Goal: Transaction & Acquisition: Book appointment/travel/reservation

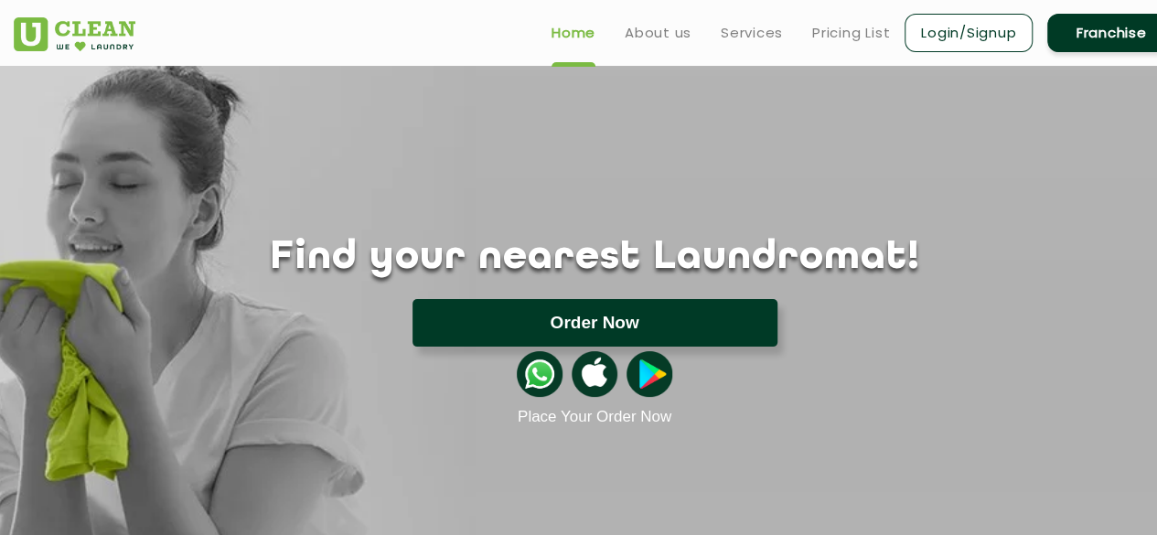
click at [671, 325] on button "Order Now" at bounding box center [595, 323] width 365 height 48
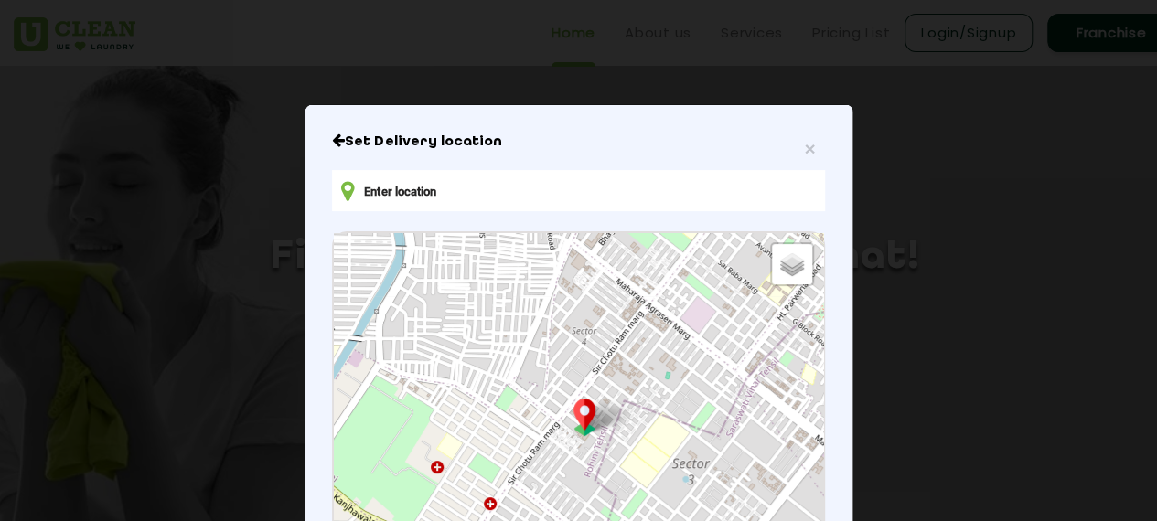
click at [701, 189] on input "text" at bounding box center [578, 190] width 492 height 41
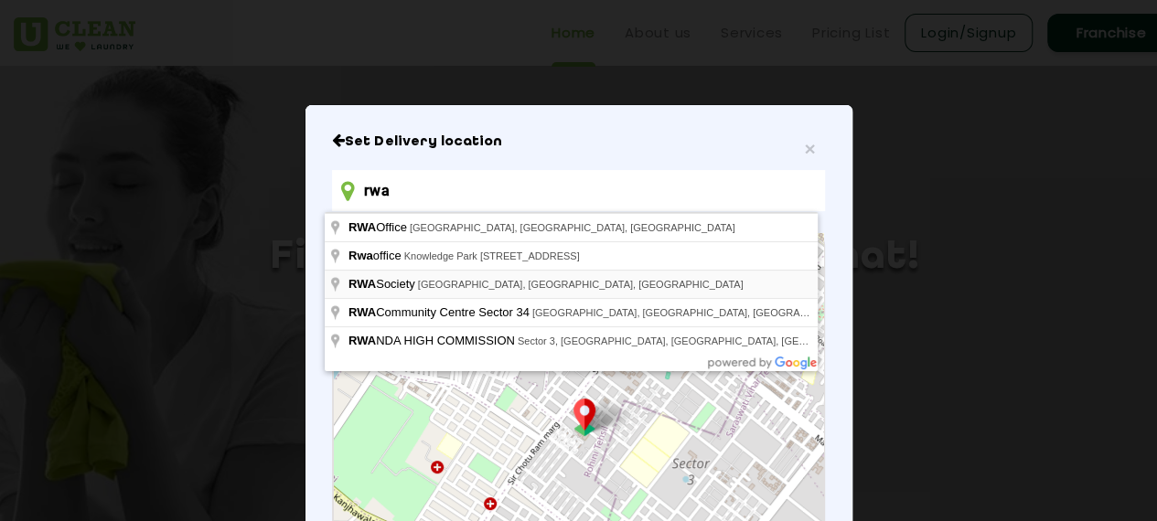
type input "rwa"
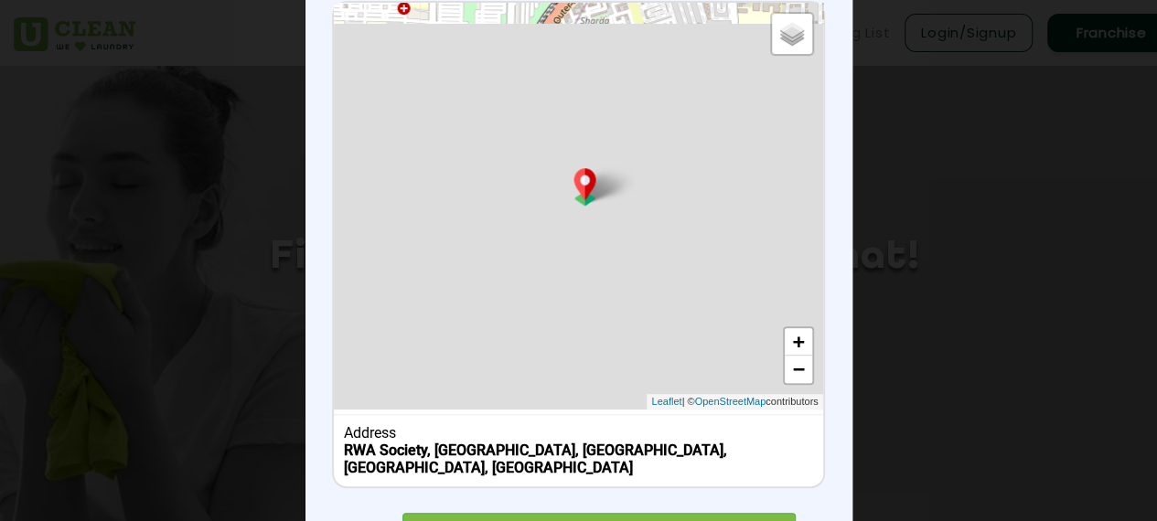
scroll to position [242, 0]
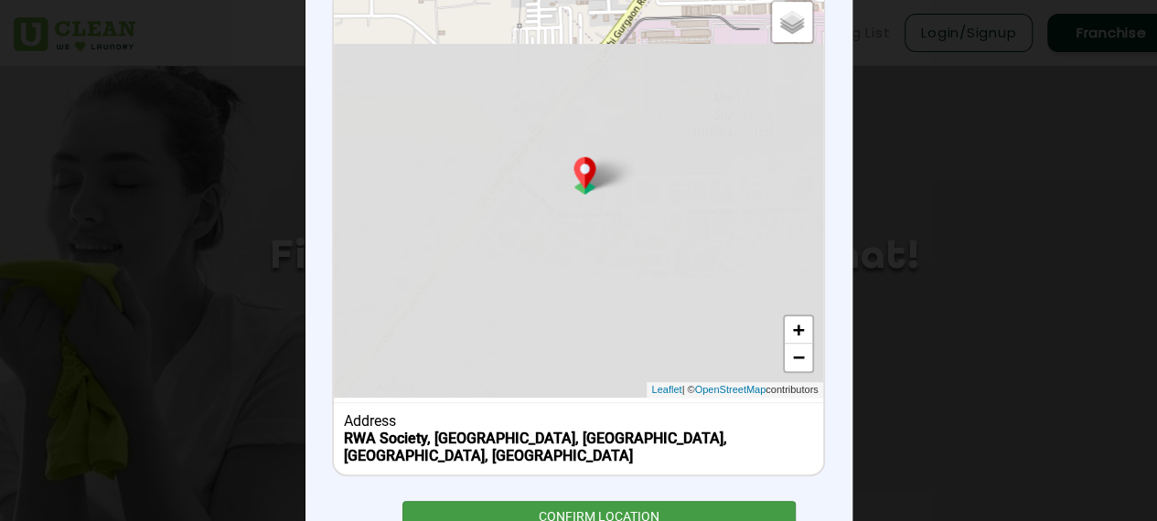
click at [611, 501] on div "CONFIRM LOCATION" at bounding box center [599, 521] width 394 height 41
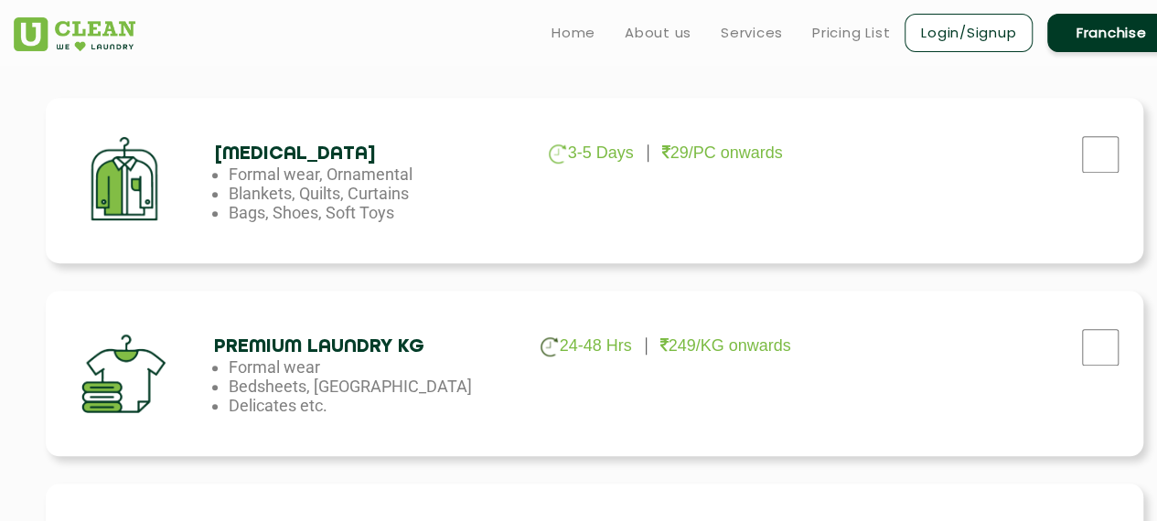
scroll to position [582, 0]
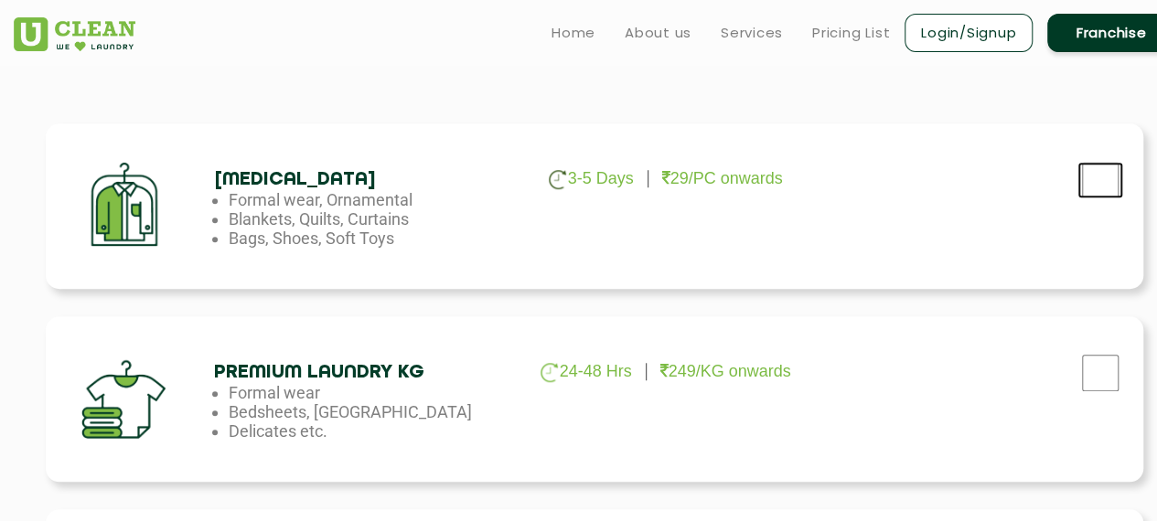
click at [1096, 177] on input "checkbox" at bounding box center [1100, 180] width 46 height 37
checkbox input "true"
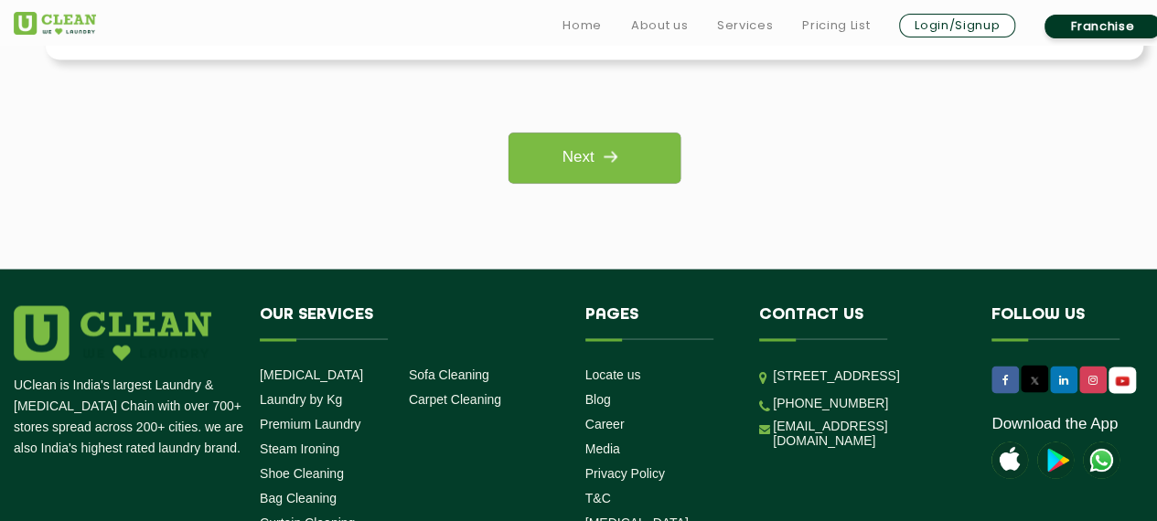
scroll to position [1668, 0]
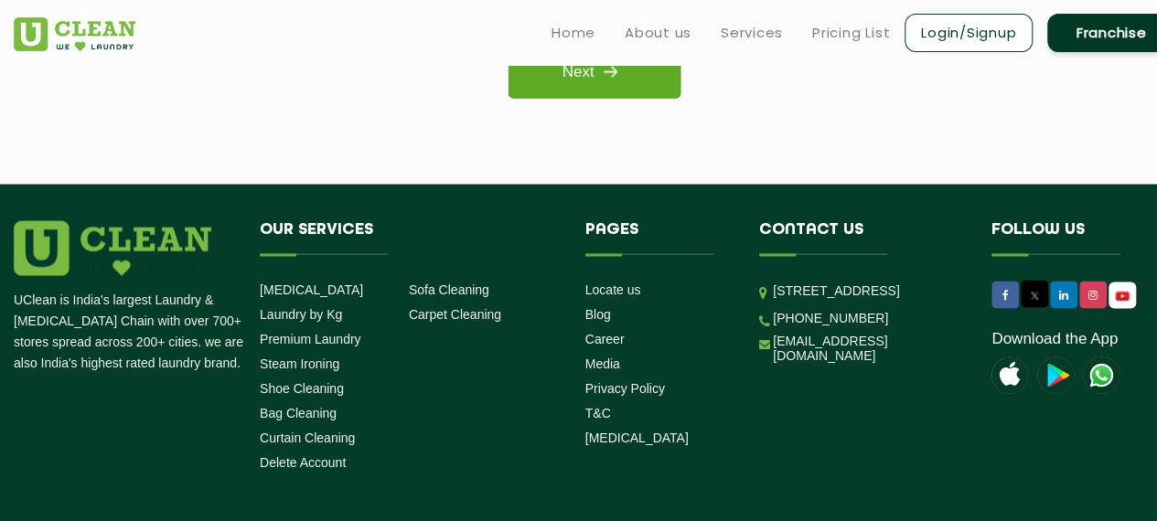
click at [626, 86] on img at bounding box center [610, 71] width 33 height 33
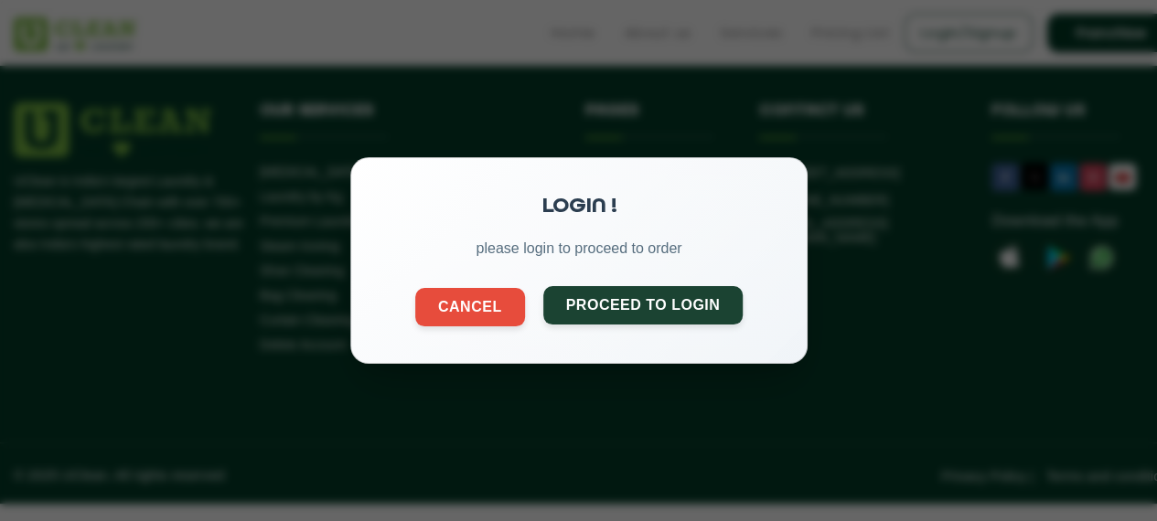
click at [634, 303] on button "Proceed to Login" at bounding box center [642, 305] width 200 height 38
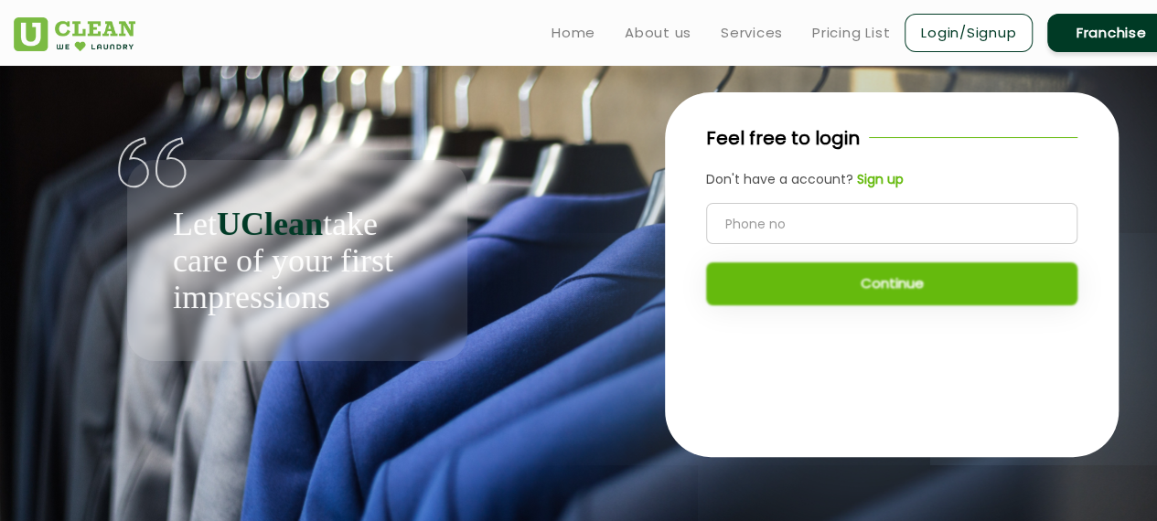
click at [805, 210] on input "tel" at bounding box center [891, 223] width 371 height 41
type input "8334935567"
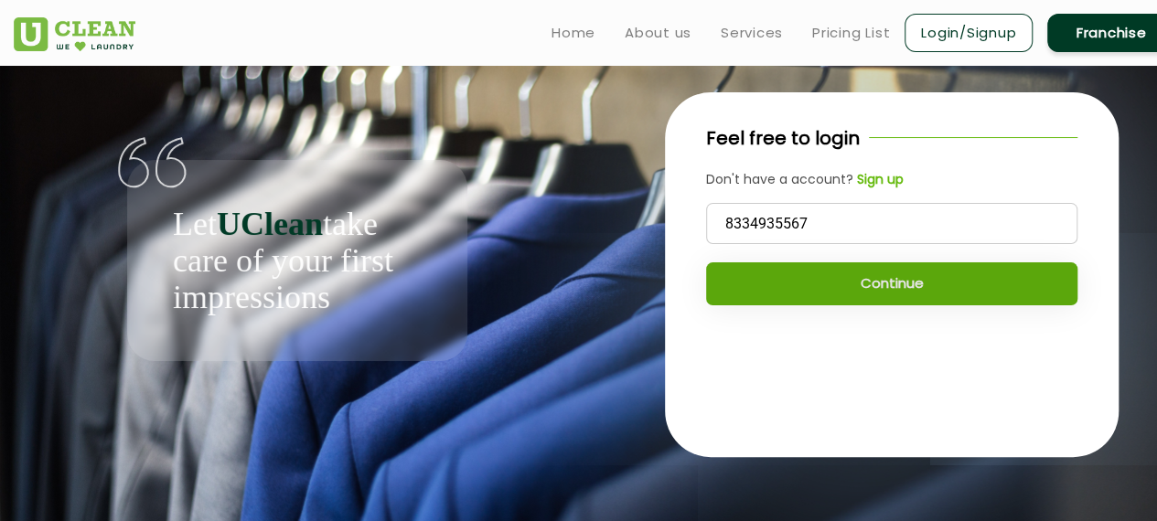
click at [889, 282] on button "Continue" at bounding box center [891, 284] width 371 height 43
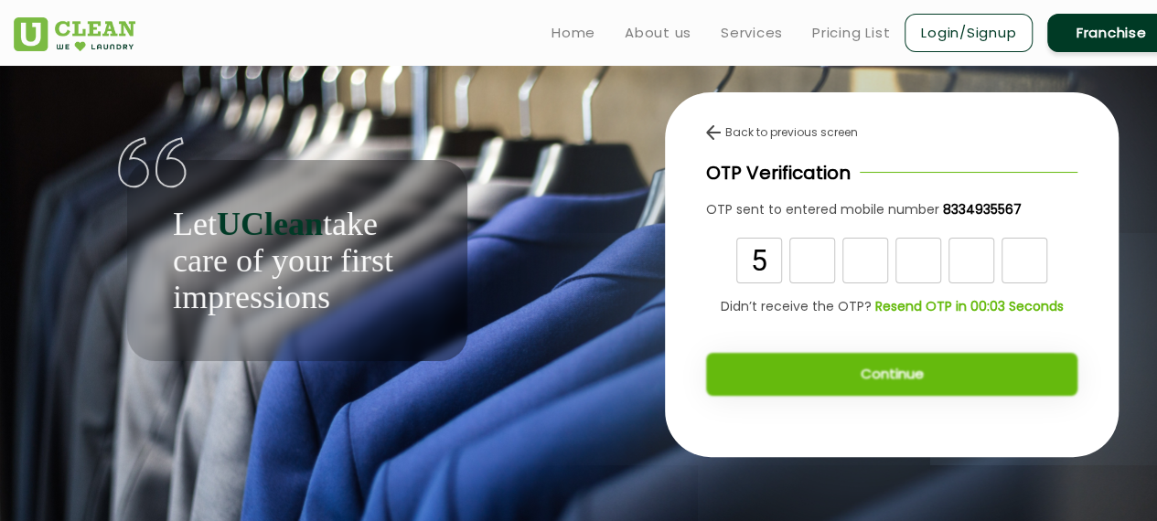
type input "5"
type input "1"
type input "6"
type input "4"
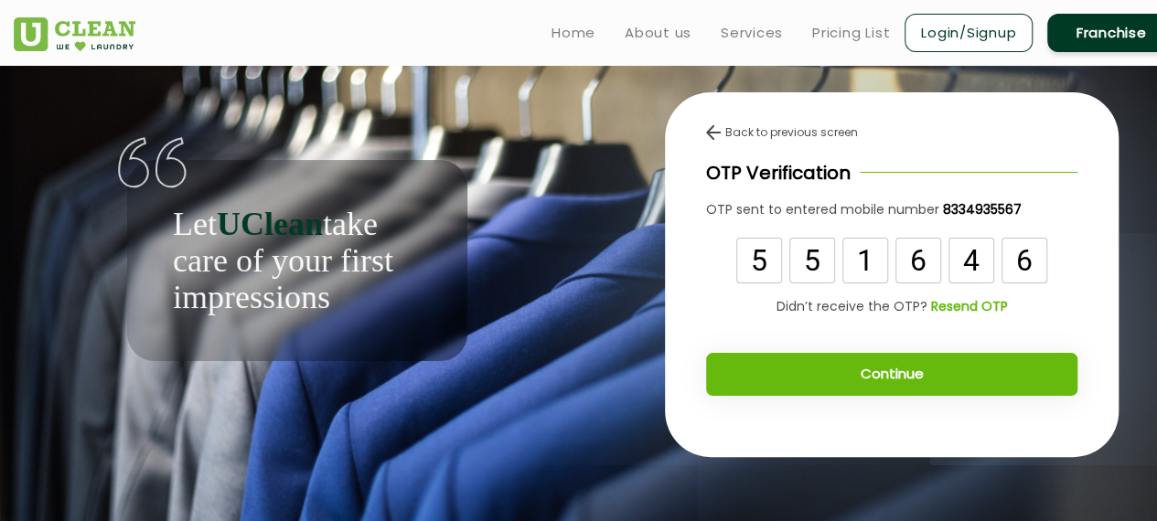
type input "6"
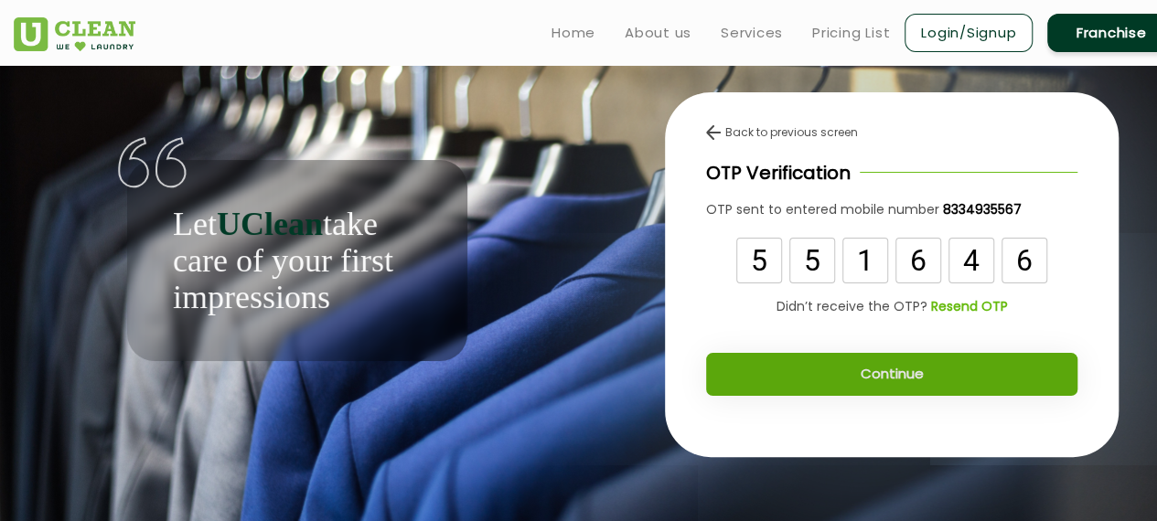
click at [926, 390] on button "Continue" at bounding box center [891, 374] width 371 height 43
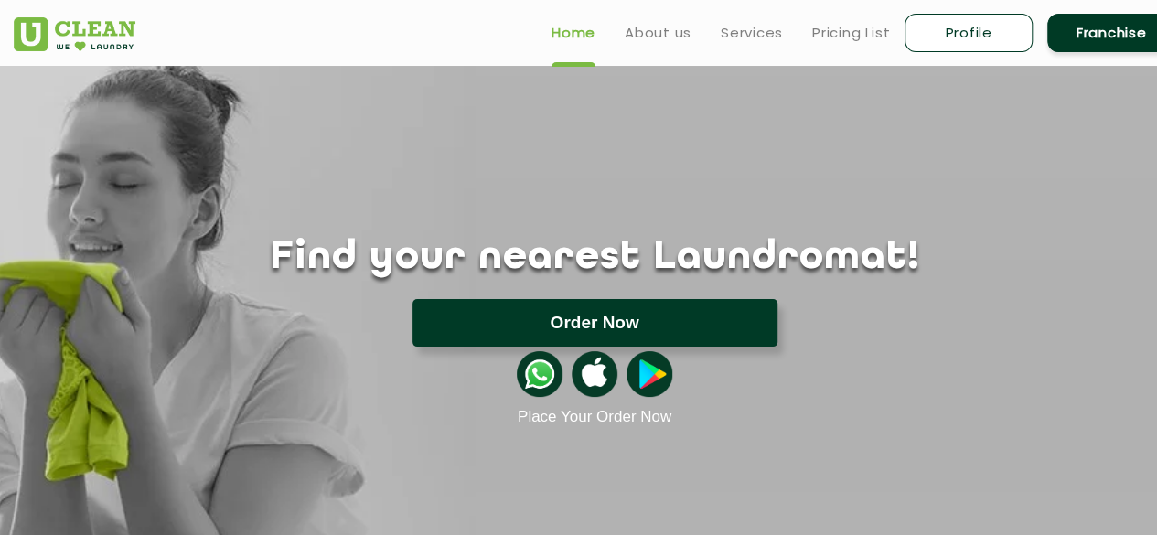
drag, startPoint x: 0, startPoint y: 0, endPoint x: 670, endPoint y: 313, distance: 739.8
click at [670, 313] on button "Order Now" at bounding box center [595, 323] width 365 height 48
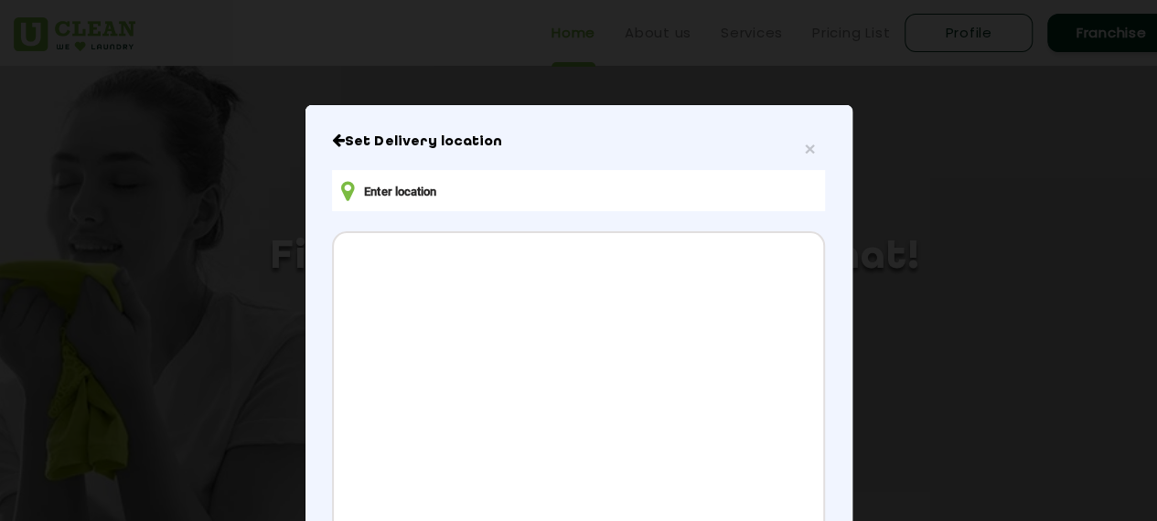
scroll to position [104, 0]
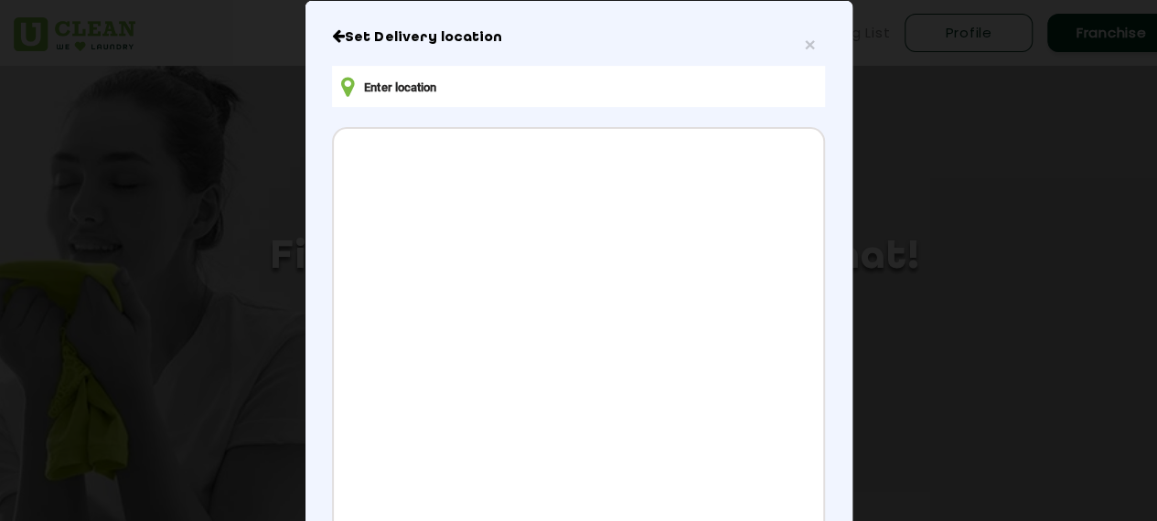
click at [619, 91] on input "text" at bounding box center [578, 86] width 492 height 41
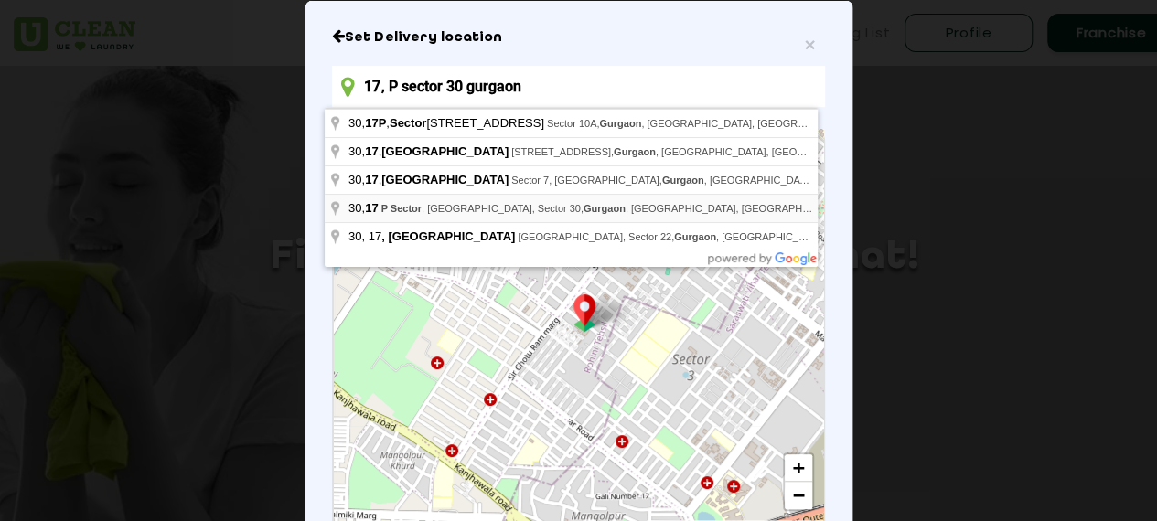
type input "17, P sector 30 gurgaon"
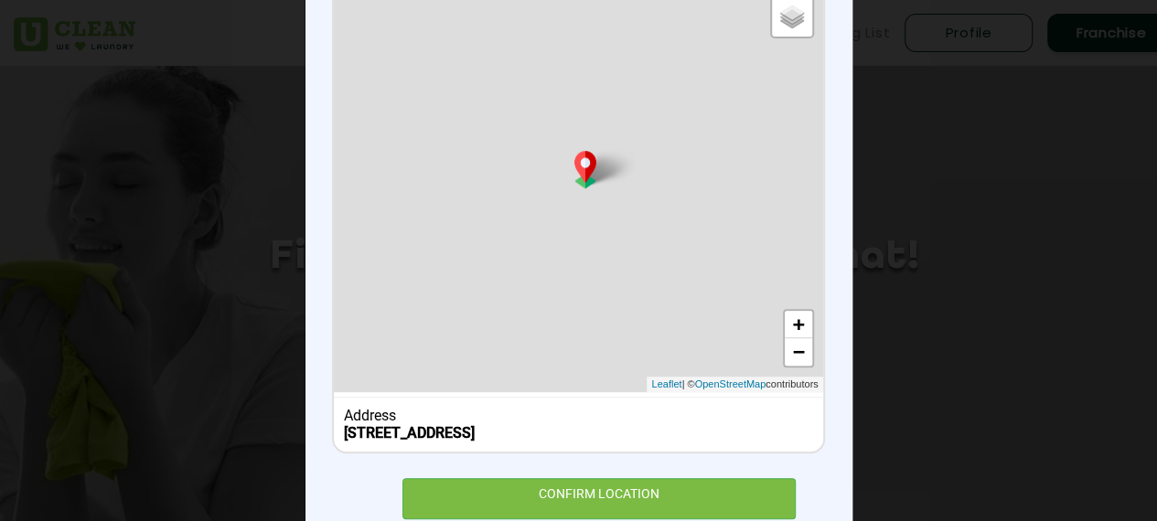
scroll to position [249, 0]
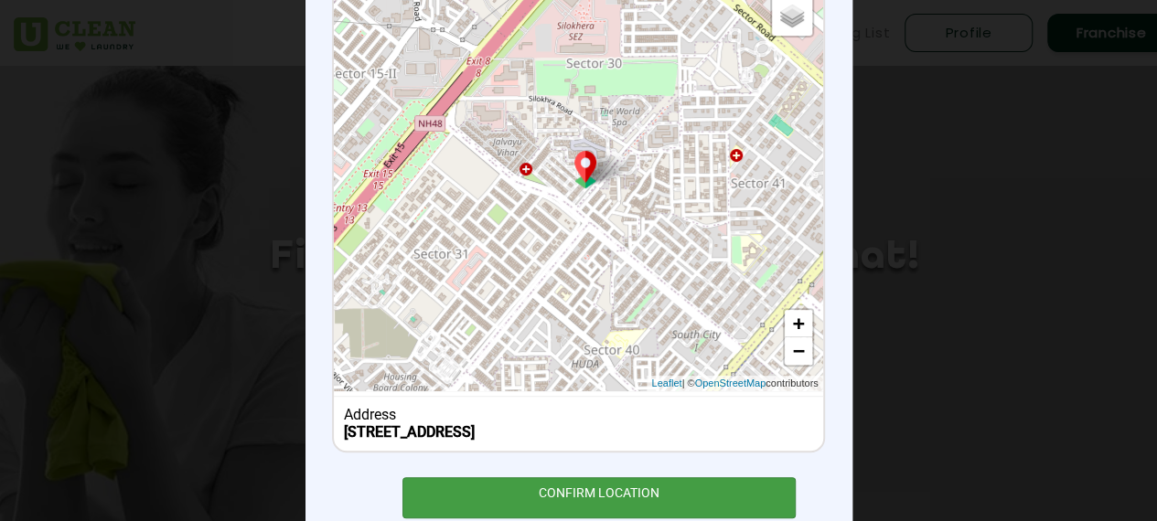
click at [593, 506] on div "CONFIRM LOCATION" at bounding box center [599, 497] width 394 height 41
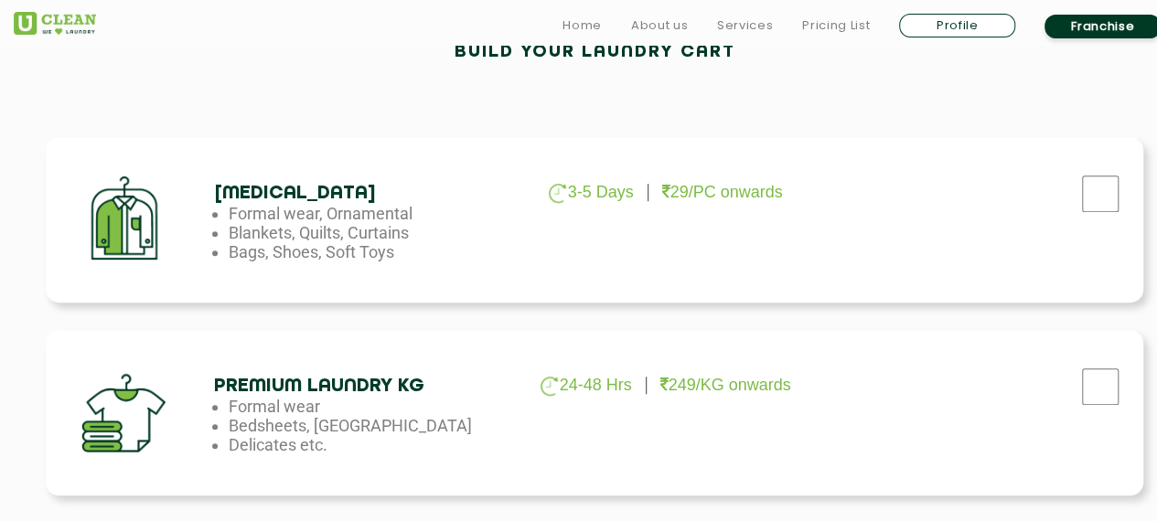
scroll to position [569, 0]
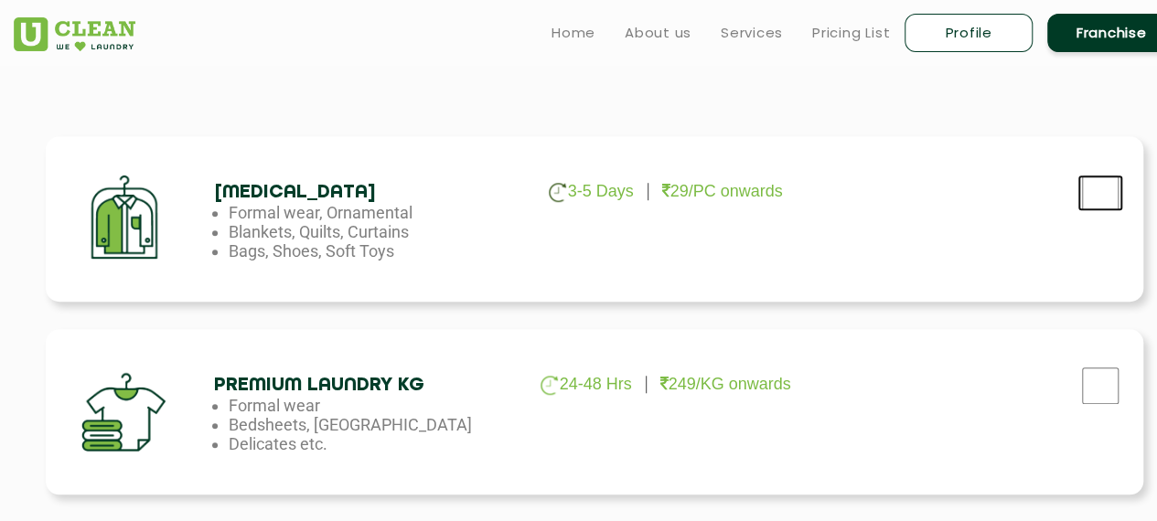
click at [1085, 197] on input "checkbox" at bounding box center [1100, 193] width 46 height 37
checkbox input "true"
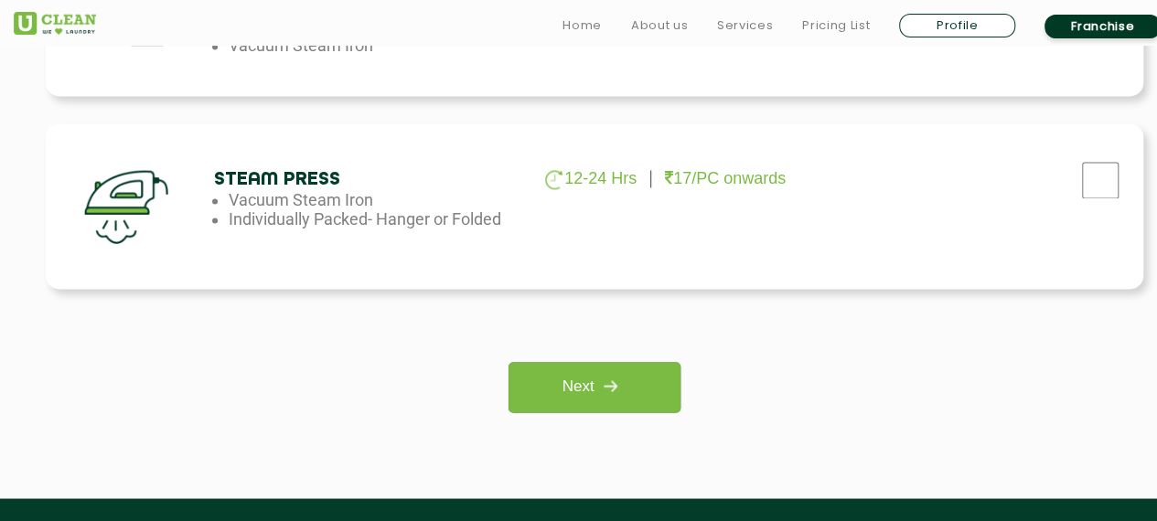
scroll to position [1355, 0]
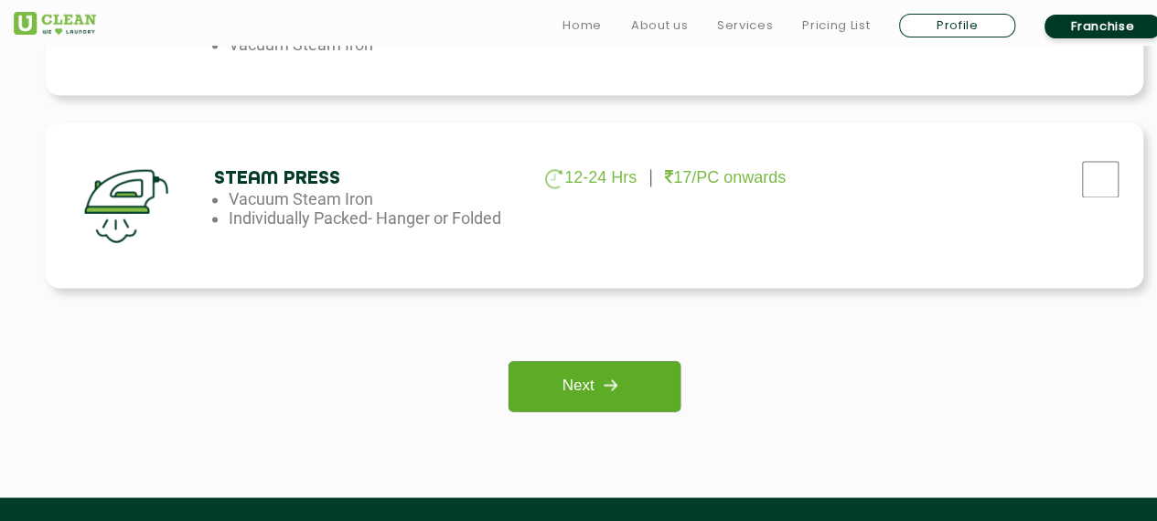
click at [565, 382] on link "Next" at bounding box center [594, 386] width 171 height 50
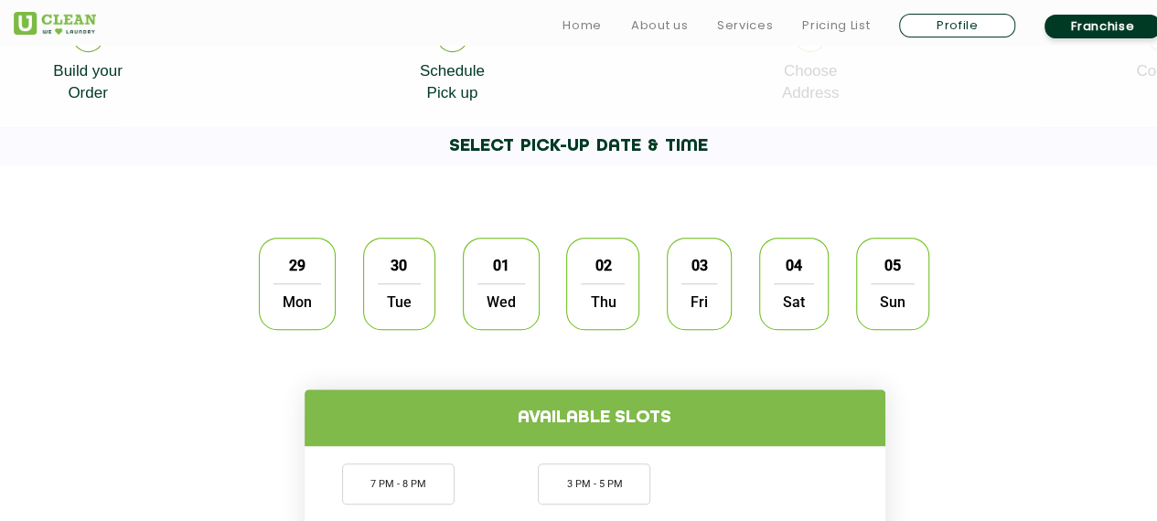
scroll to position [428, 0]
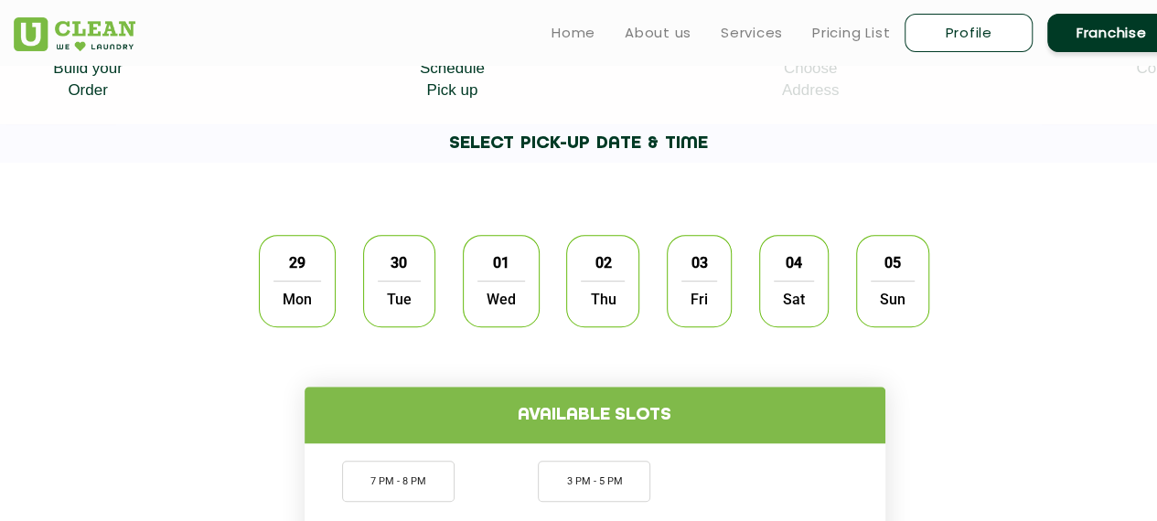
click at [302, 273] on span "29" at bounding box center [297, 263] width 35 height 36
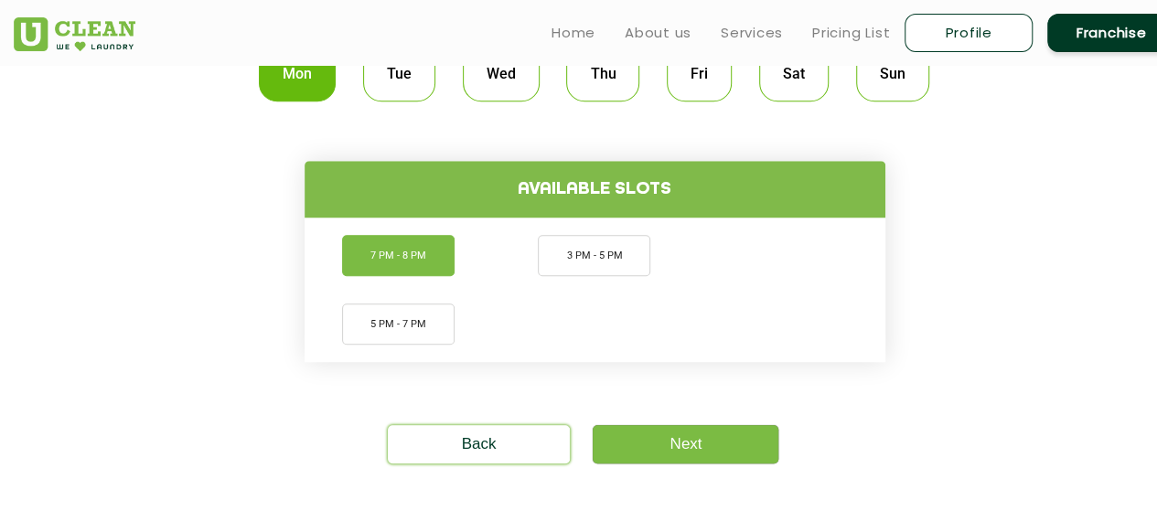
scroll to position [655, 0]
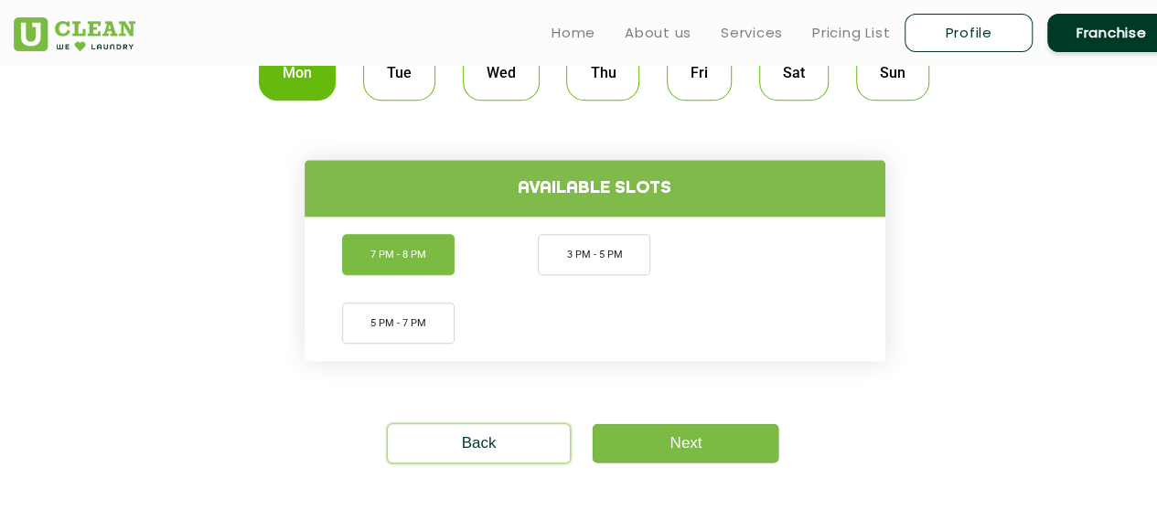
click at [436, 273] on li "7 PM - 8 PM" at bounding box center [398, 254] width 113 height 41
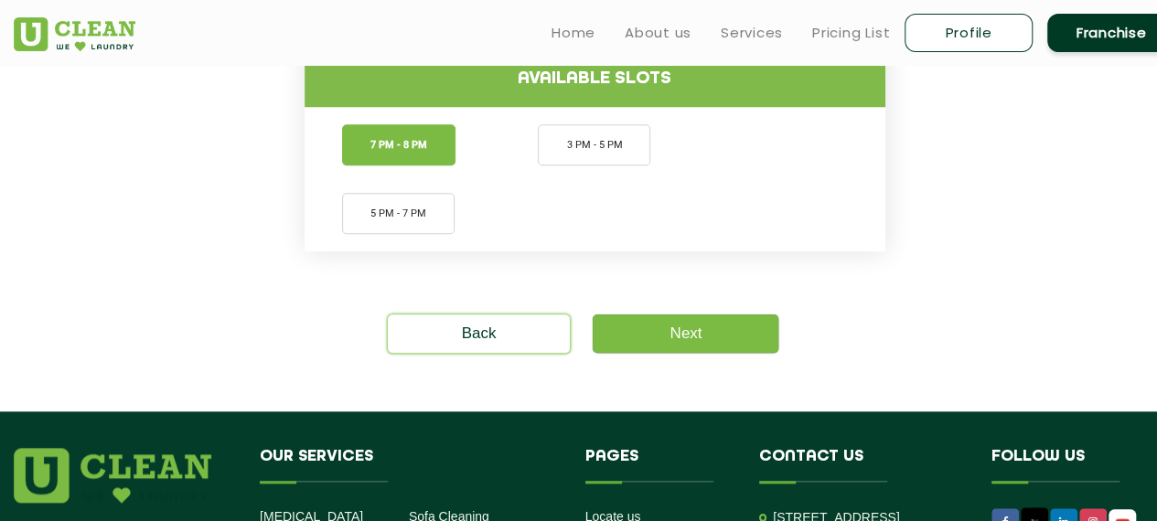
scroll to position [773, 0]
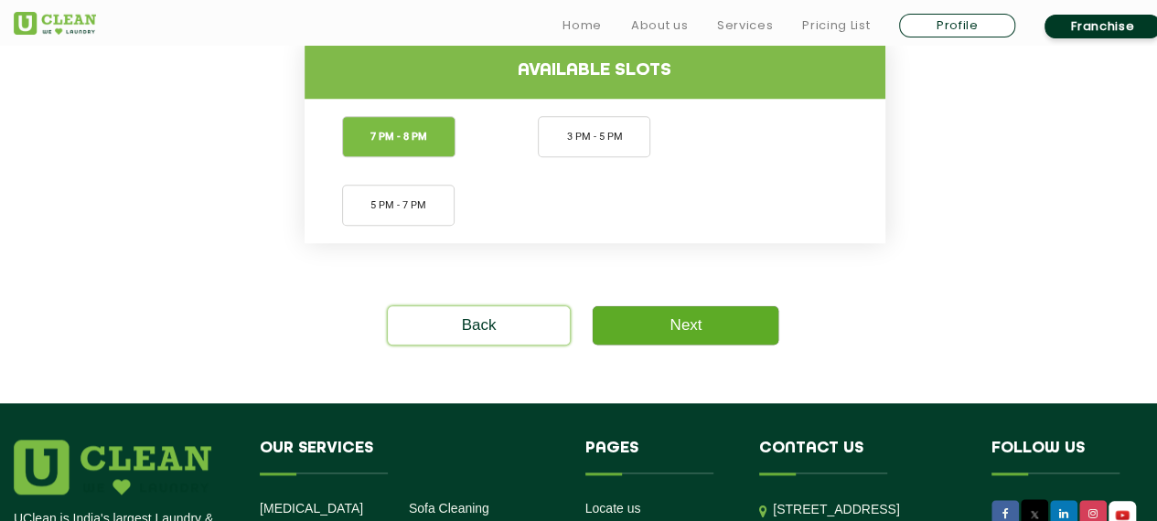
click at [693, 319] on link "Next" at bounding box center [686, 325] width 186 height 38
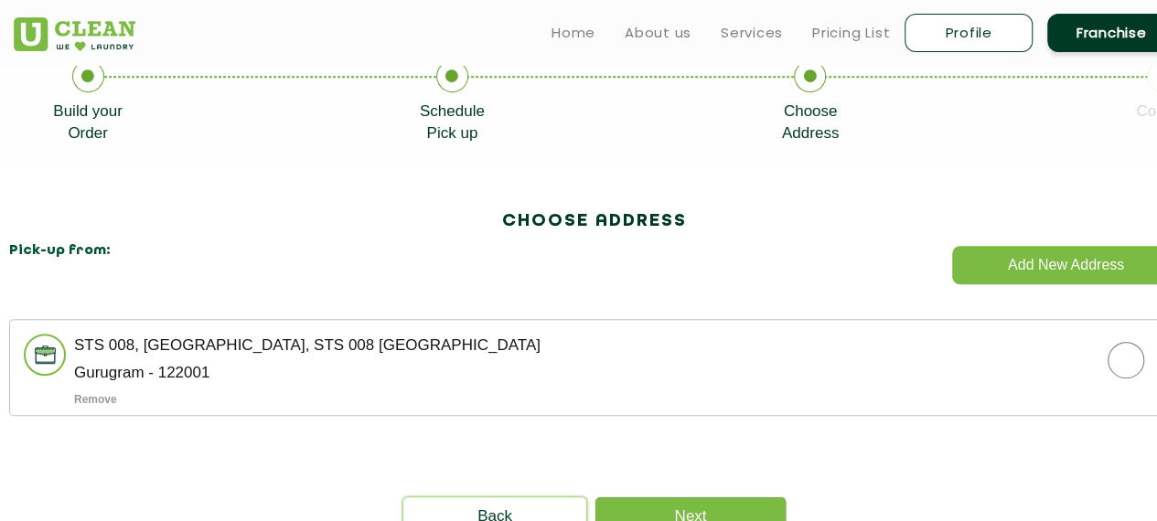
scroll to position [384, 0]
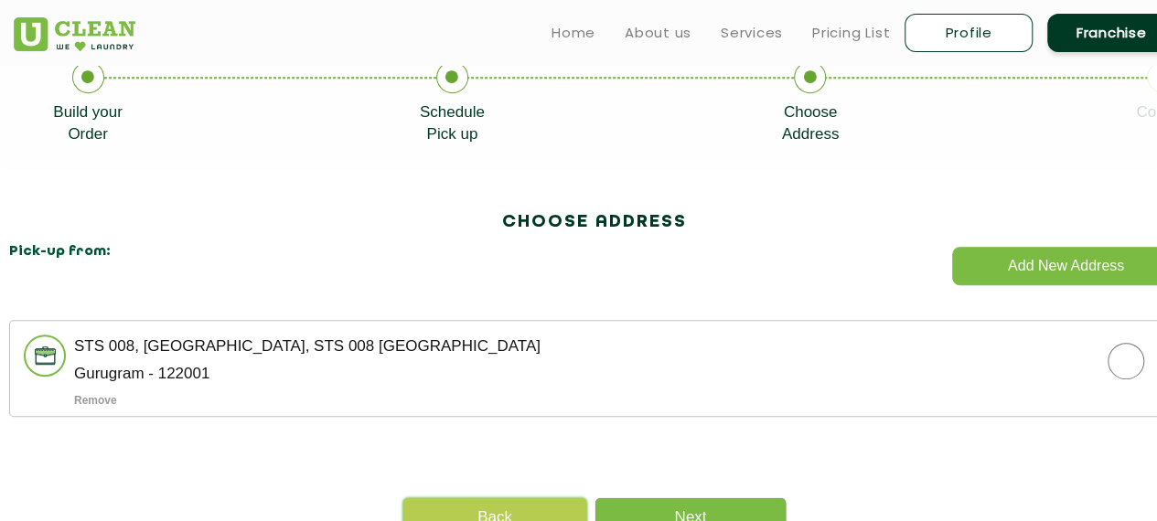
click at [494, 509] on link "Back" at bounding box center [494, 517] width 183 height 38
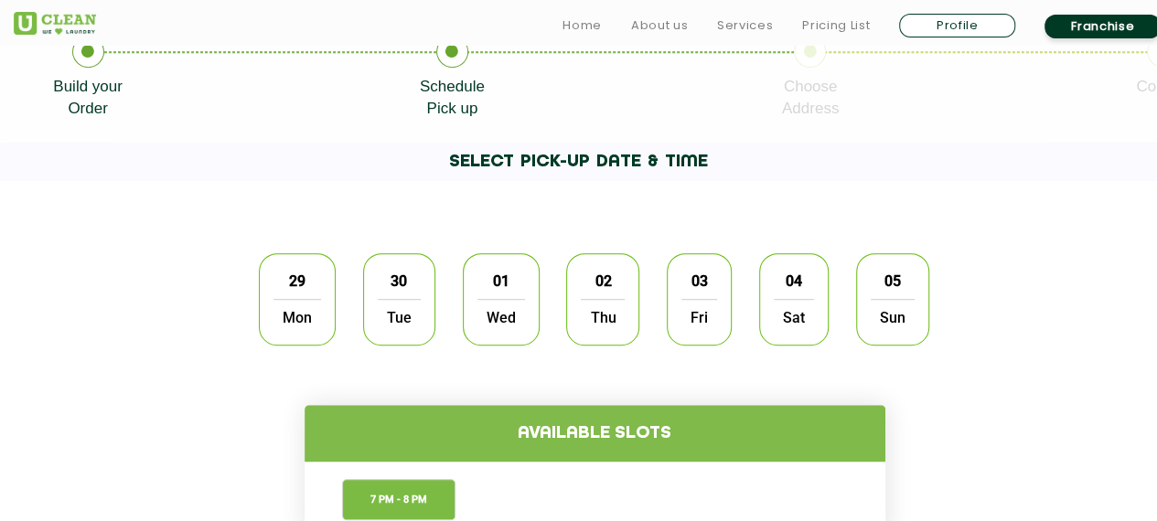
scroll to position [411, 0]
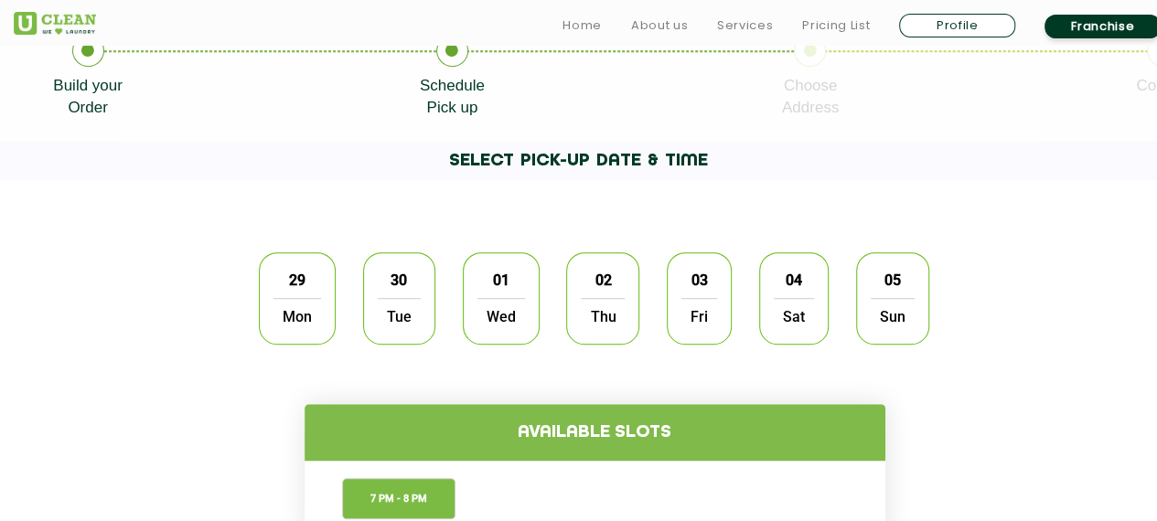
click at [394, 312] on span "Tue" at bounding box center [399, 316] width 43 height 37
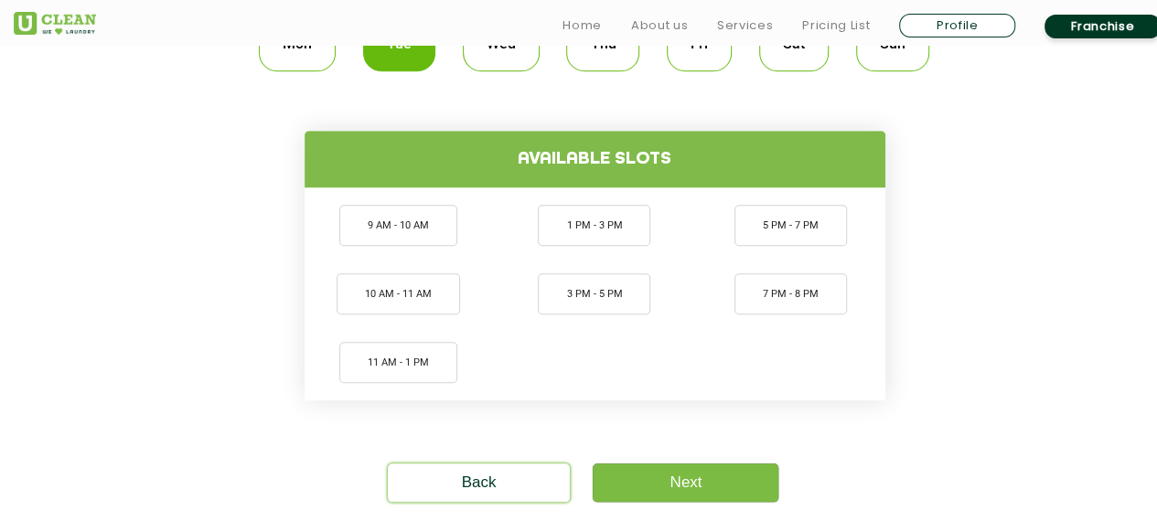
scroll to position [685, 0]
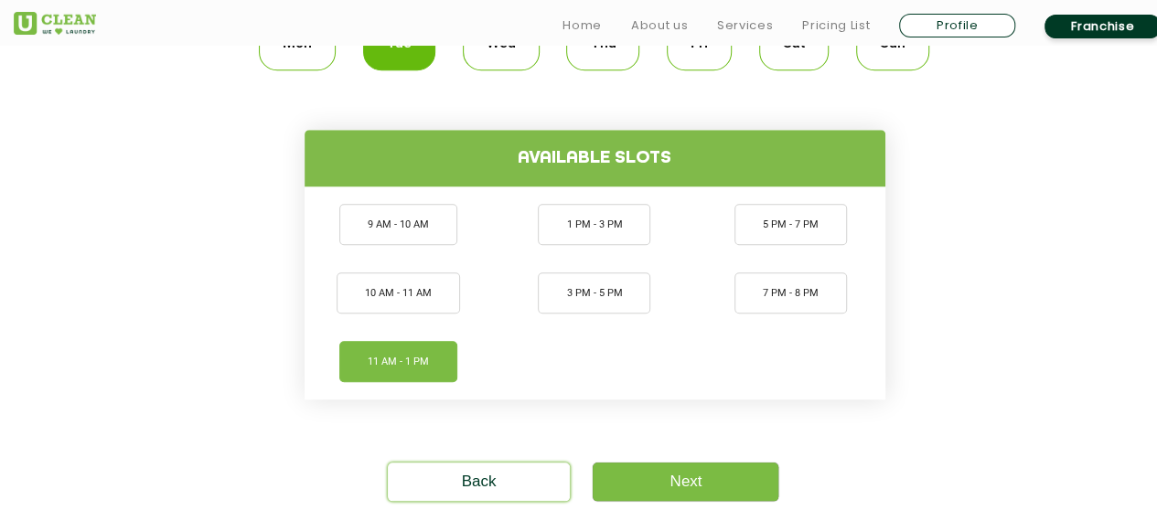
click at [413, 356] on li "11 AM - 1 PM" at bounding box center [398, 361] width 118 height 41
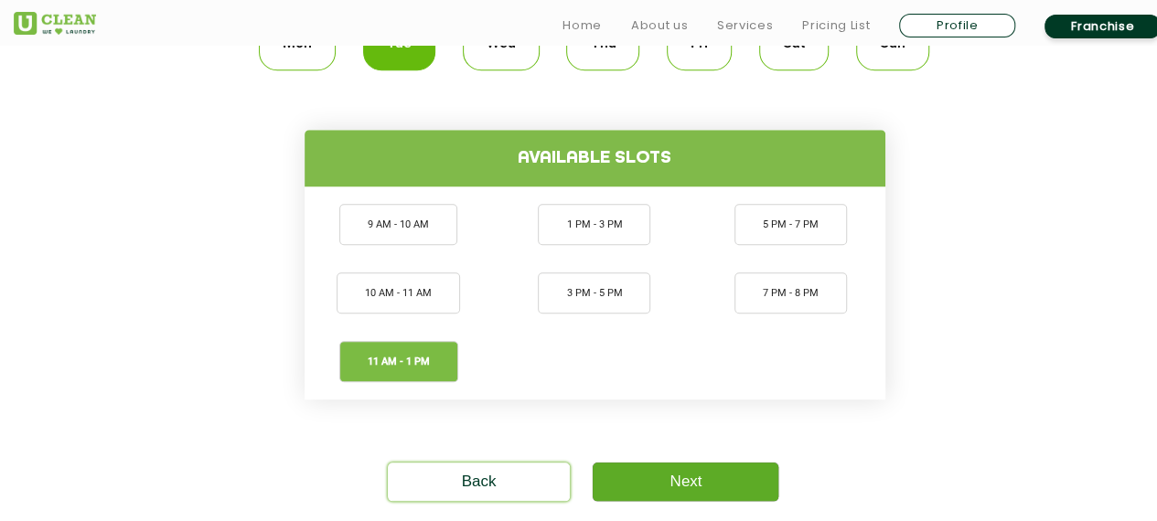
click at [695, 477] on link "Next" at bounding box center [686, 482] width 186 height 38
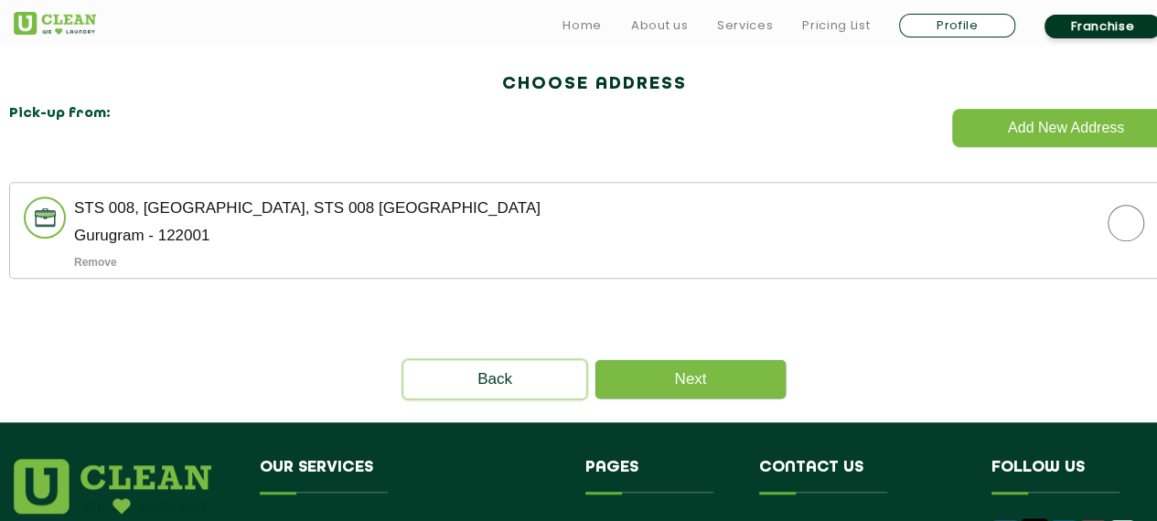
scroll to position [535, 0]
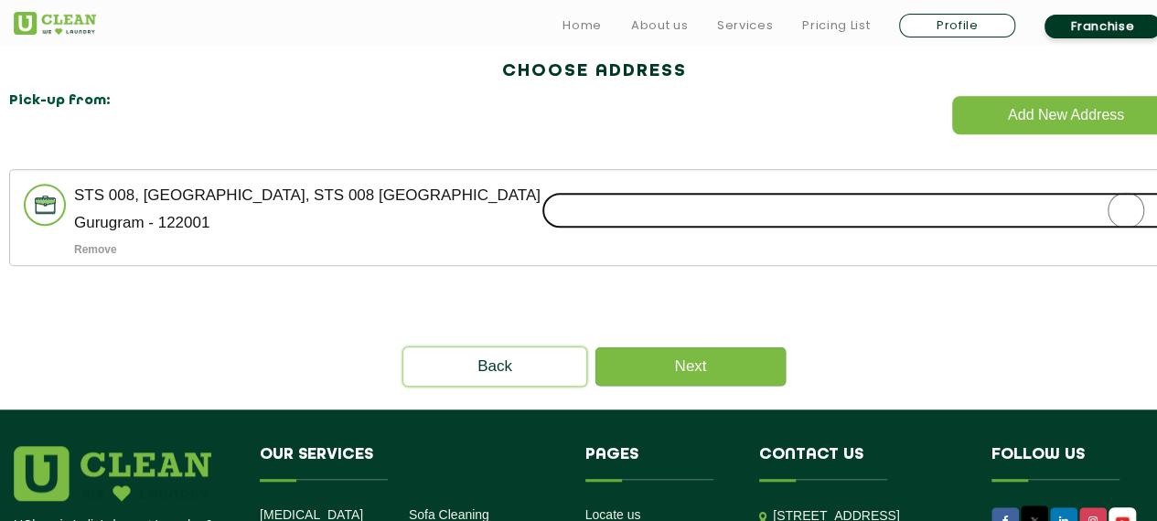
click at [895, 212] on input "radio" at bounding box center [1125, 210] width 1169 height 37
radio input "true"
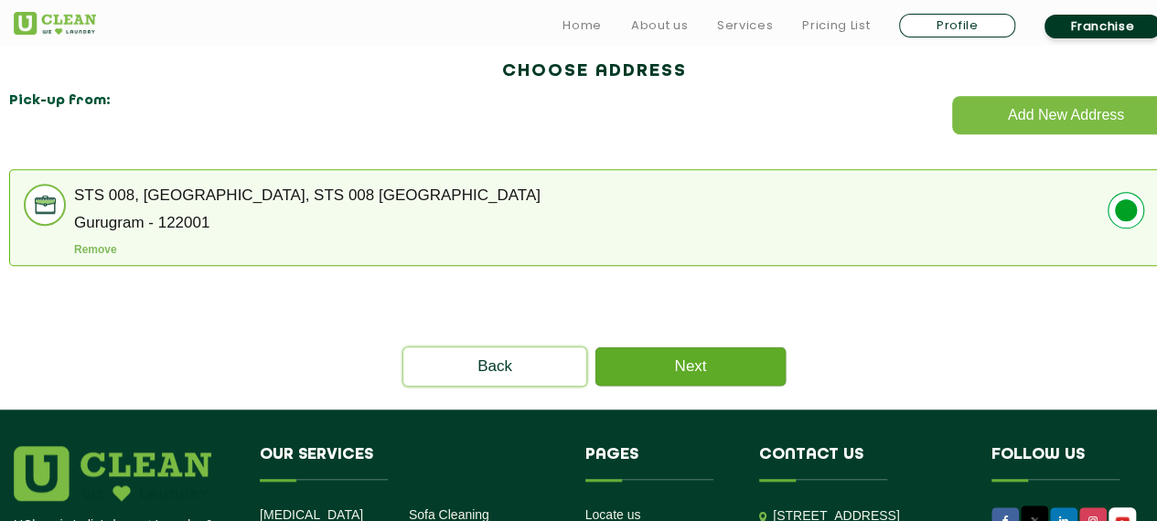
click at [743, 378] on link "Next" at bounding box center [690, 367] width 190 height 38
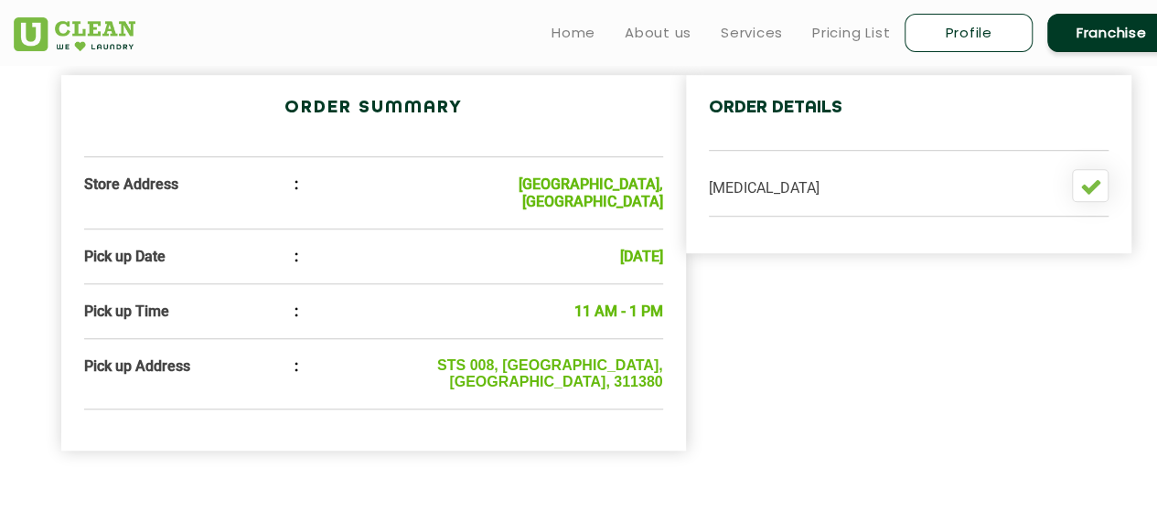
scroll to position [605, 0]
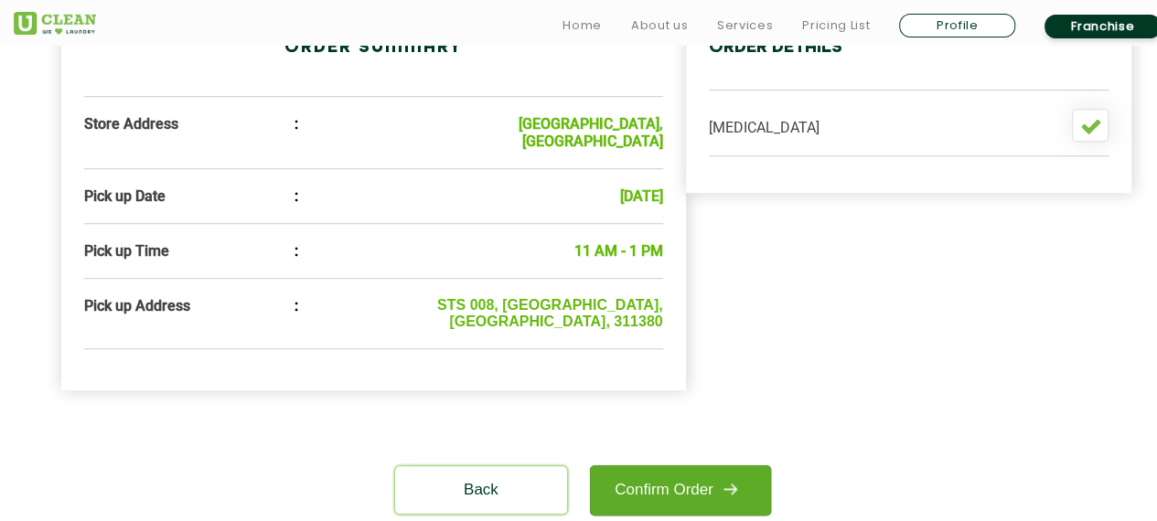
click at [690, 490] on link "Confirm Order" at bounding box center [680, 491] width 181 height 50
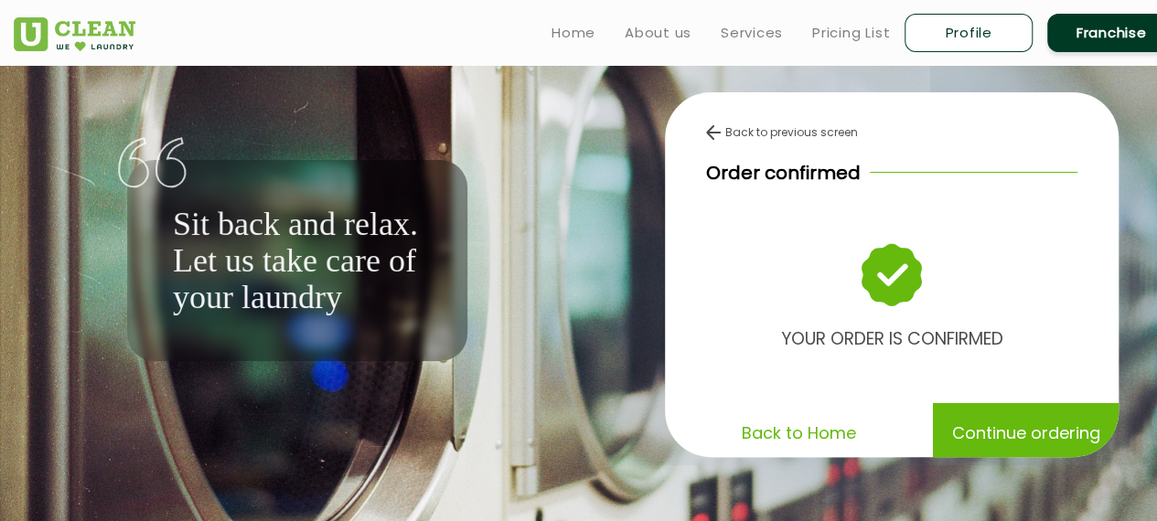
click at [995, 429] on p "Continue ordering" at bounding box center [1026, 433] width 148 height 32
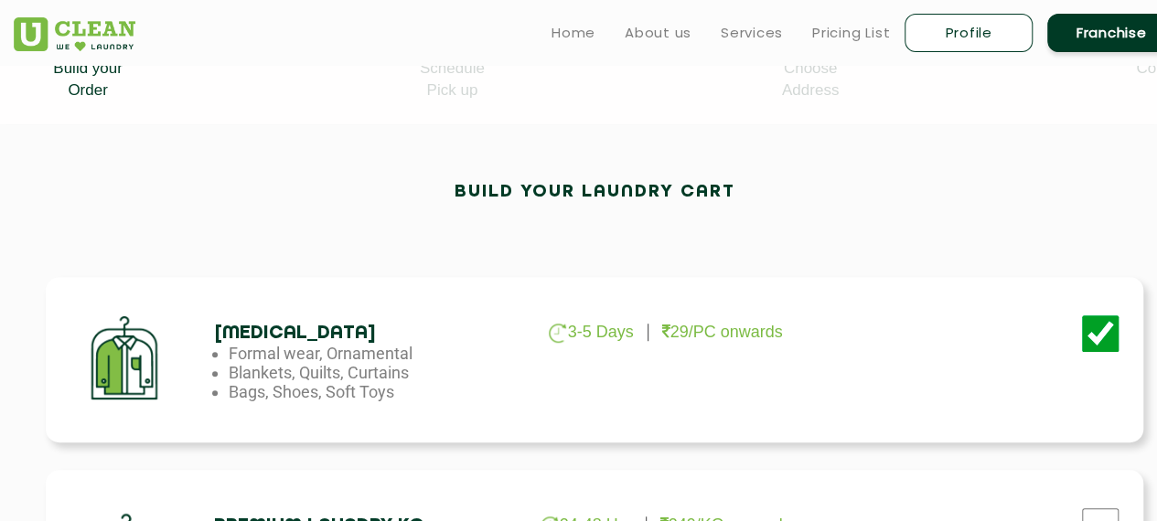
scroll to position [421, 0]
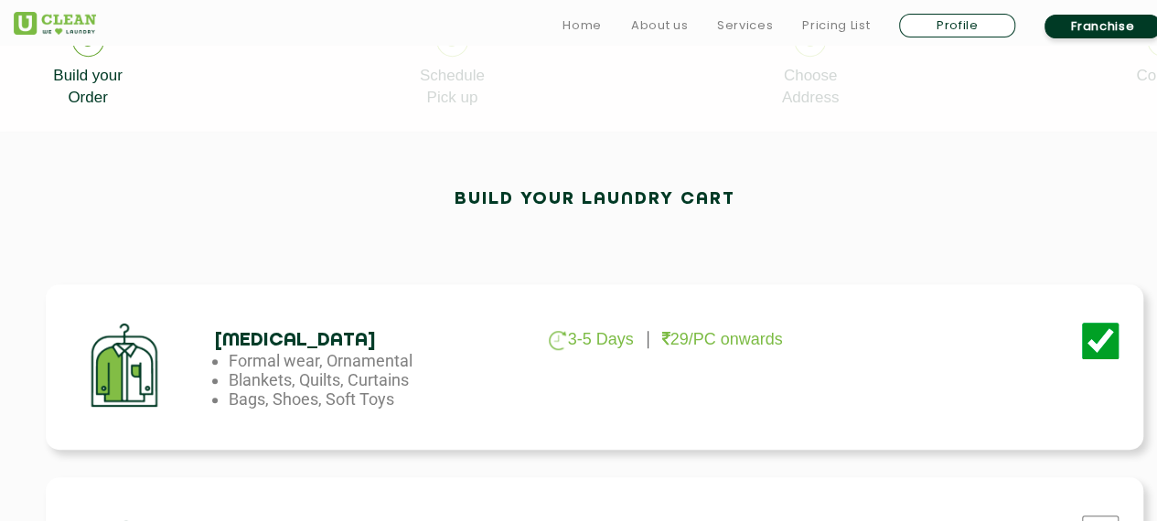
click at [992, 25] on link "Profile" at bounding box center [957, 26] width 116 height 24
select select
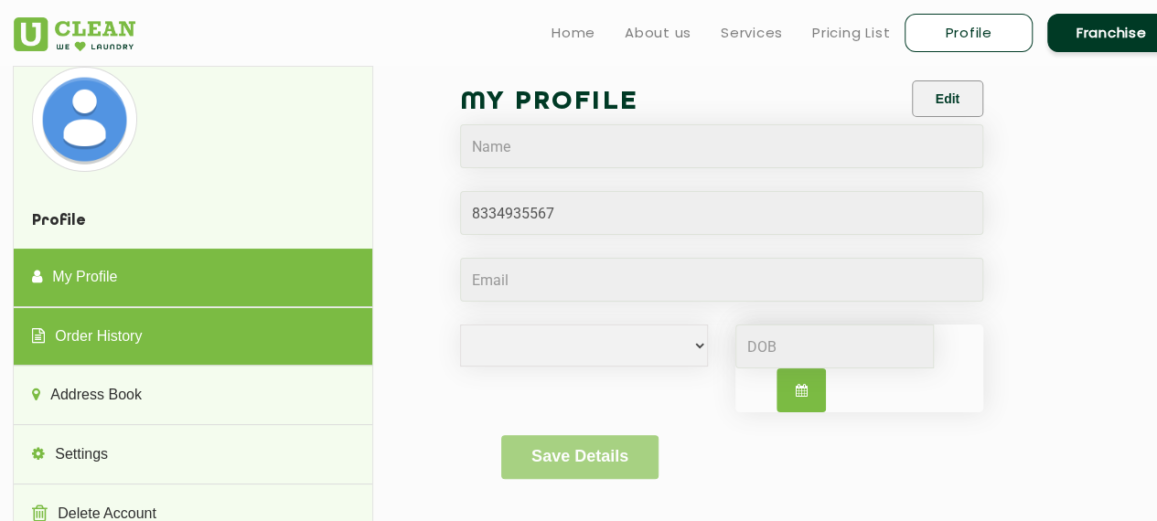
click at [305, 341] on link "Order History" at bounding box center [193, 337] width 358 height 59
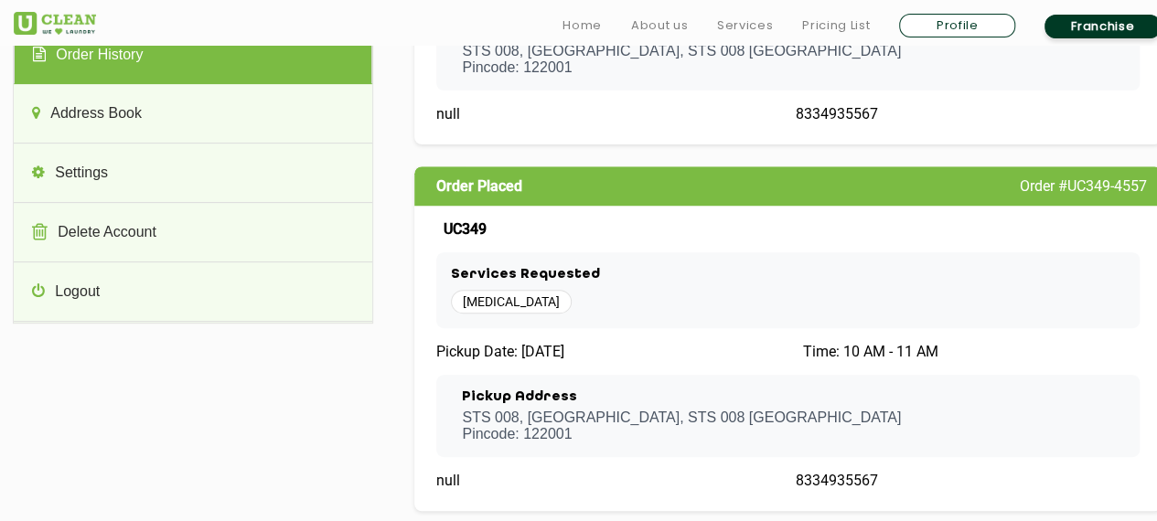
scroll to position [583, 0]
